Goal: Task Accomplishment & Management: Manage account settings

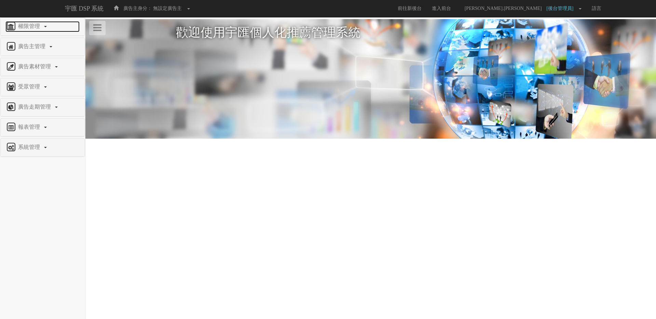
click at [25, 26] on span "權限管理" at bounding box center [29, 26] width 27 height 6
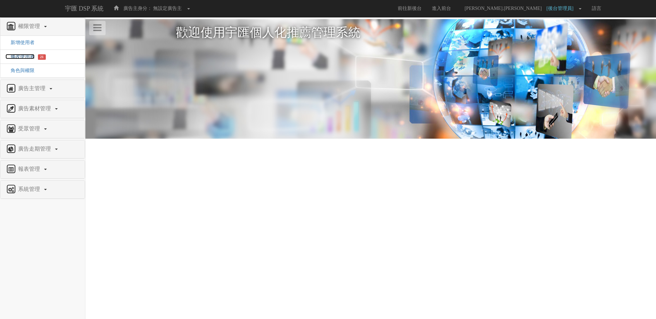
click at [26, 58] on span "修改使用者" at bounding box center [19, 56] width 29 height 5
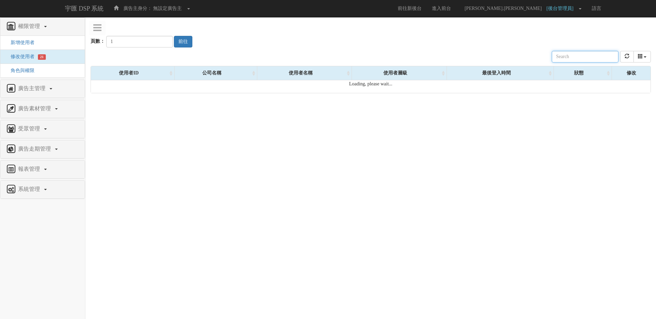
click at [574, 57] on input "text" at bounding box center [585, 57] width 67 height 12
type input "ㄍ"
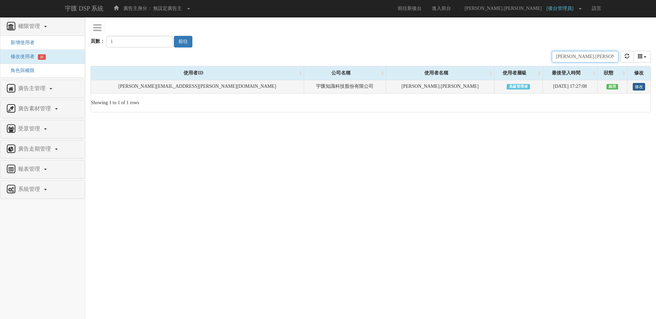
type input "[PERSON_NAME].[PERSON_NAME]"
click at [635, 85] on link "修改" at bounding box center [639, 87] width 12 height 8
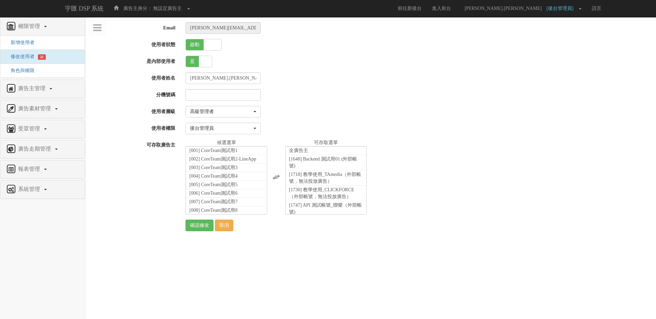
select select "SuperManager"
select select "23"
click at [312, 148] on li "全廣告主" at bounding box center [326, 151] width 81 height 9
select select "1648"
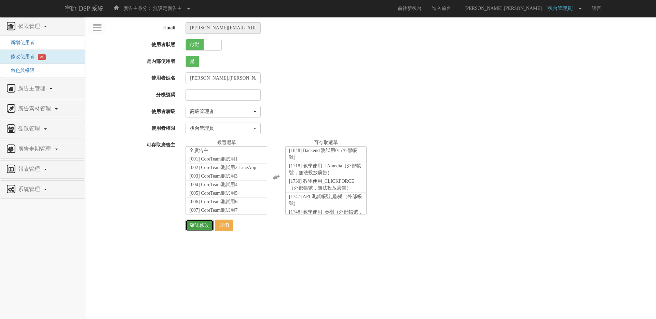
click at [199, 227] on input "確認修改" at bounding box center [200, 226] width 28 height 12
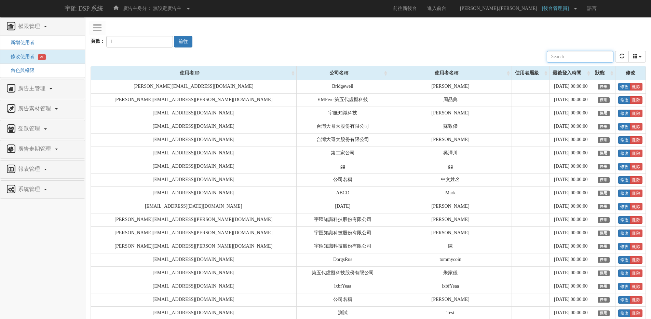
click at [580, 60] on input "text" at bounding box center [580, 57] width 67 height 12
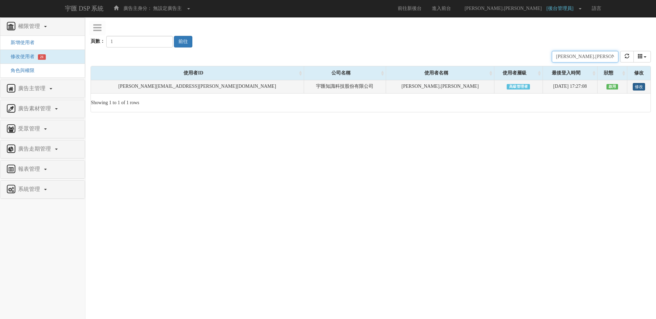
type input "[PERSON_NAME].[PERSON_NAME]"
click at [633, 89] on link "修改" at bounding box center [639, 87] width 12 height 8
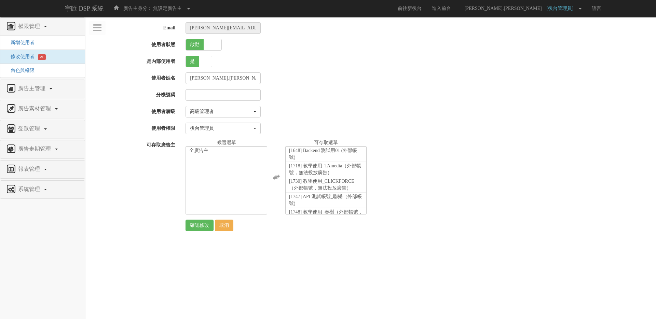
select select "SuperManager"
select select "23"
click at [378, 91] on div at bounding box center [418, 95] width 476 height 12
click at [223, 228] on link "取消" at bounding box center [224, 226] width 18 height 12
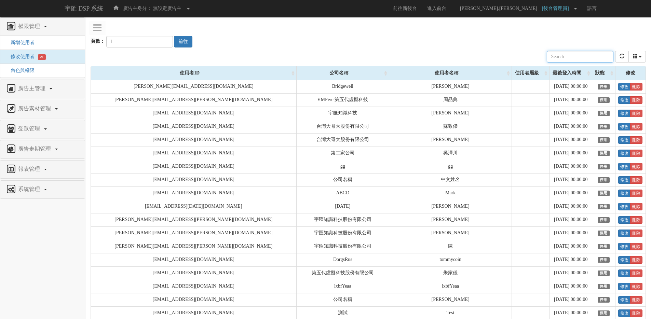
click at [573, 55] on input "text" at bounding box center [580, 57] width 67 height 12
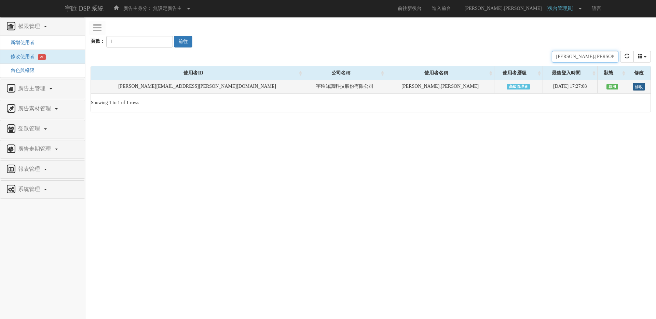
type input "[PERSON_NAME].[PERSON_NAME]"
click at [633, 88] on link "修改" at bounding box center [639, 87] width 12 height 8
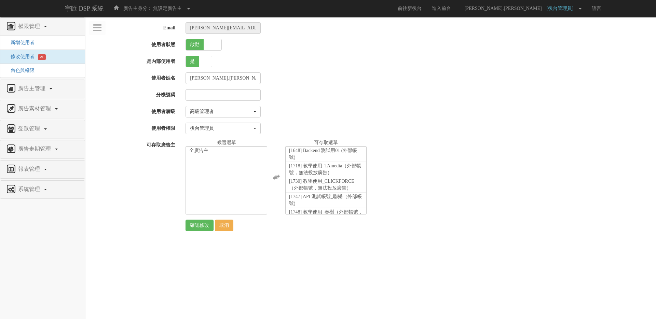
select select "SuperManager"
select select "23"
click at [245, 151] on li "全廣告主" at bounding box center [226, 151] width 81 height 9
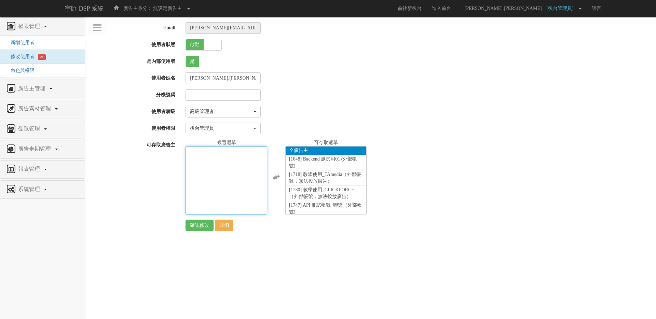
click at [314, 150] on li "全廣告主" at bounding box center [326, 151] width 81 height 9
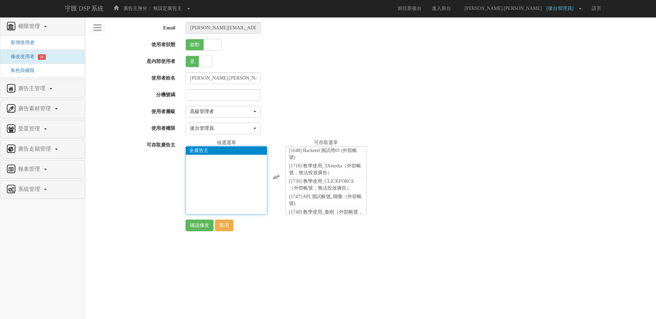
click at [219, 150] on li "全廣告主" at bounding box center [226, 151] width 81 height 9
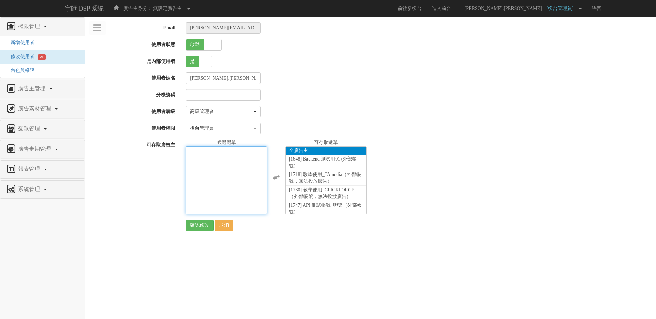
click at [295, 149] on span "全廣告主" at bounding box center [298, 150] width 19 height 5
select select "1648"
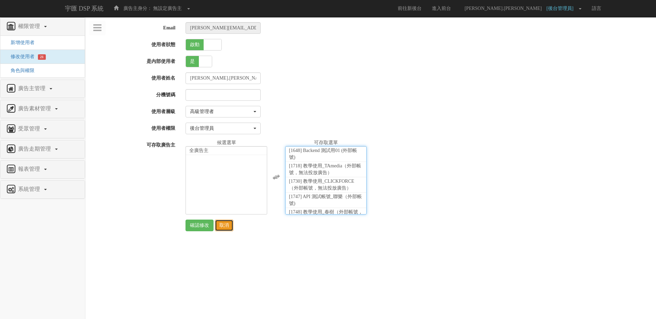
click at [232, 226] on link "取消" at bounding box center [224, 226] width 18 height 12
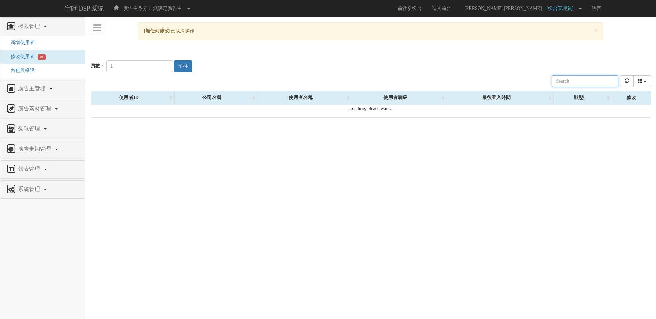
click at [577, 81] on input "text" at bounding box center [585, 82] width 67 height 12
click at [630, 84] on button "refresh" at bounding box center [627, 82] width 14 height 12
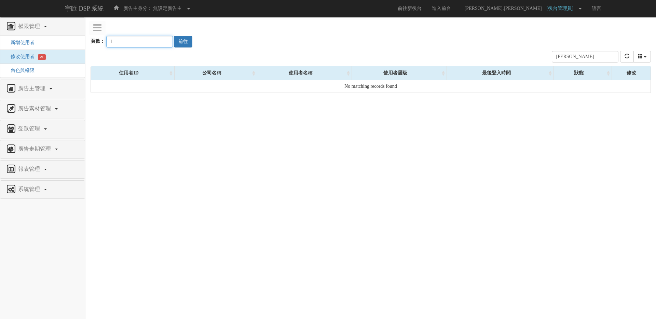
click at [162, 42] on input "1" at bounding box center [139, 42] width 67 height 12
click at [576, 59] on input "liz" at bounding box center [585, 57] width 67 height 12
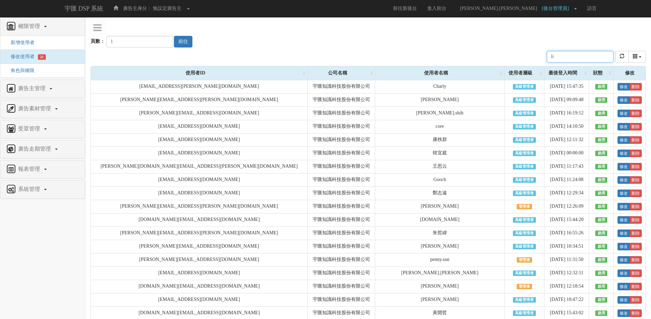
type input "l"
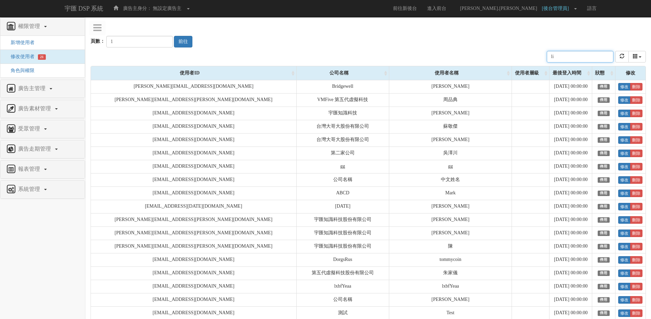
type input "liz"
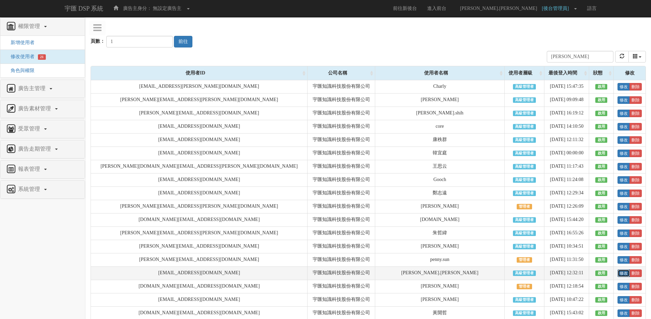
click at [617, 274] on link "修改" at bounding box center [623, 274] width 12 height 8
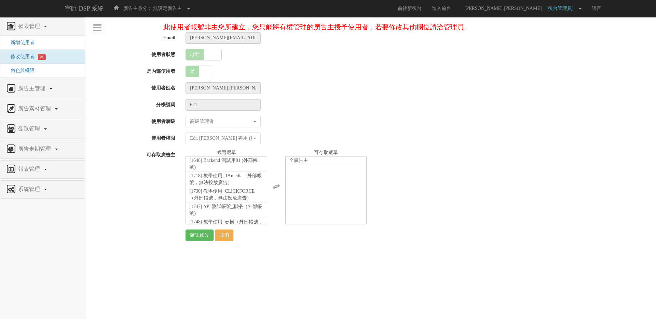
select select "SuperManager"
select select "70"
click at [226, 235] on link "取消" at bounding box center [224, 236] width 18 height 12
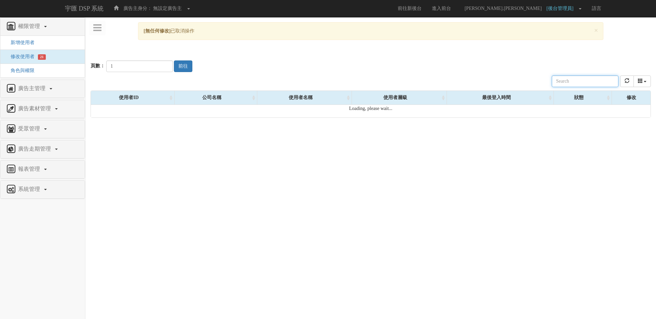
click at [616, 86] on input "text" at bounding box center [585, 82] width 67 height 12
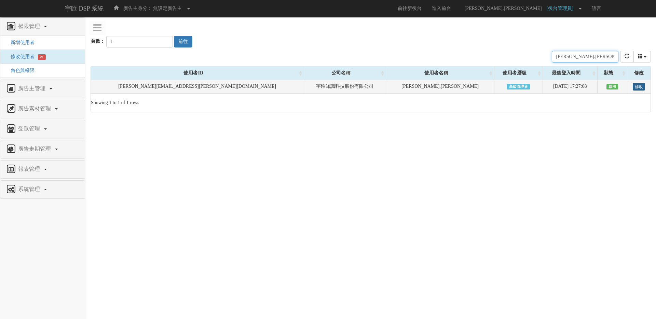
type input "[PERSON_NAME].[PERSON_NAME]"
click at [633, 87] on link "修改" at bounding box center [639, 87] width 12 height 8
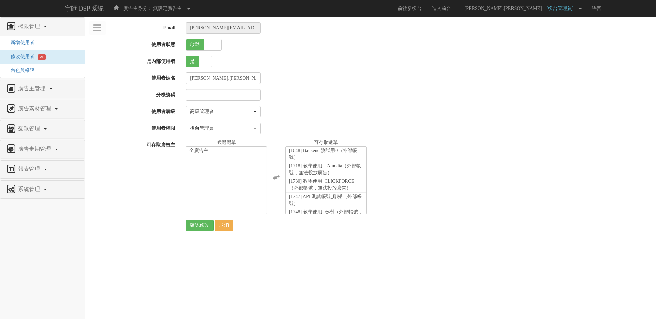
select select "SuperManager"
select select "23"
click at [228, 151] on li "全廣告主" at bounding box center [226, 151] width 81 height 9
select select "0"
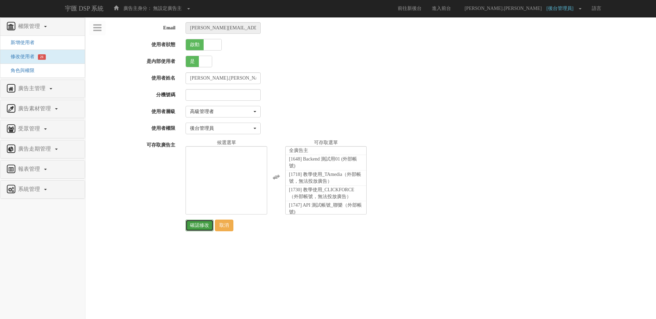
click at [203, 226] on input "確認修改" at bounding box center [200, 226] width 28 height 12
